Goal: Navigation & Orientation: Find specific page/section

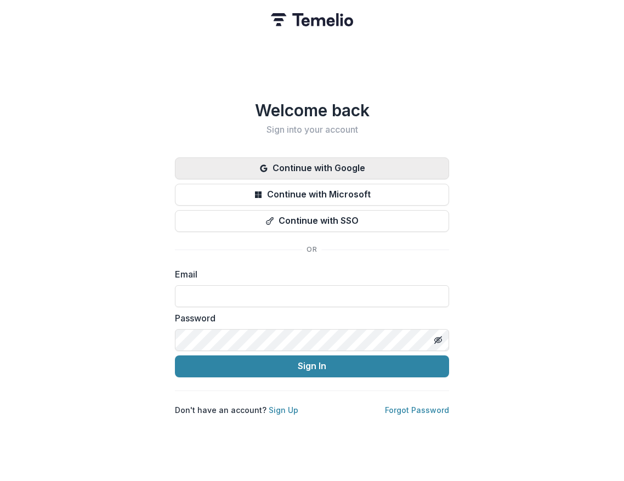
click at [327, 168] on button "Continue with Google" at bounding box center [312, 168] width 274 height 22
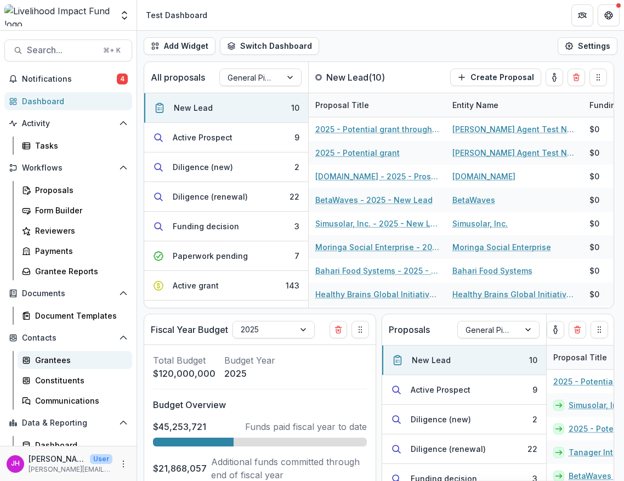
click at [59, 352] on link "Grantees" at bounding box center [75, 360] width 115 height 18
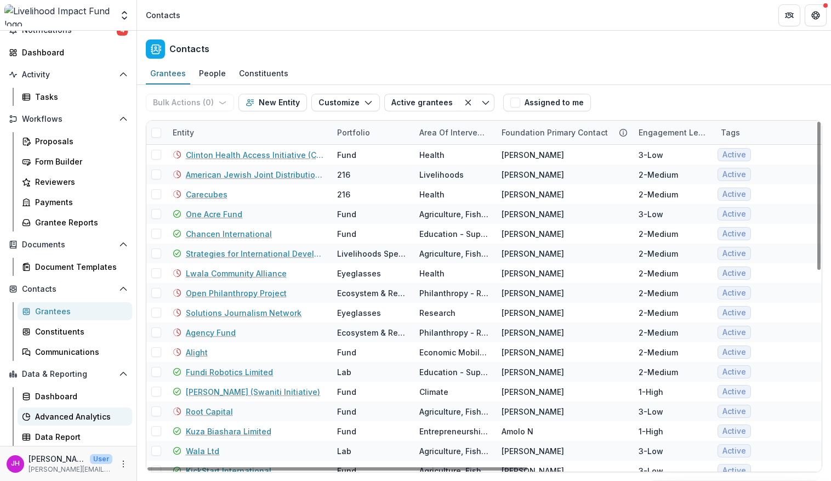
scroll to position [49, 0]
click at [54, 401] on link "Dashboard" at bounding box center [75, 396] width 115 height 18
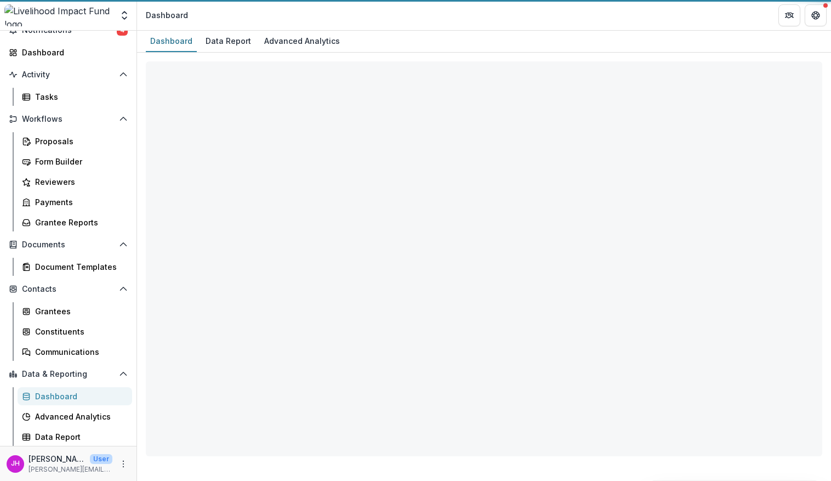
select select "**********"
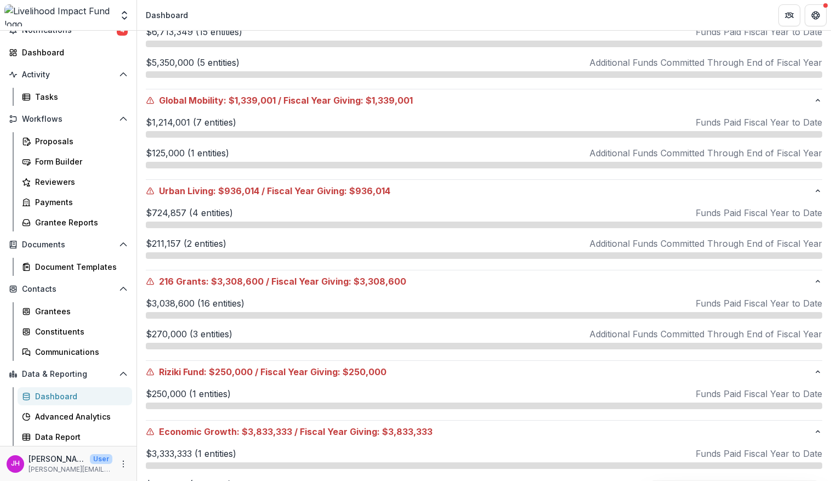
scroll to position [590, 0]
